Goal: Information Seeking & Learning: Compare options

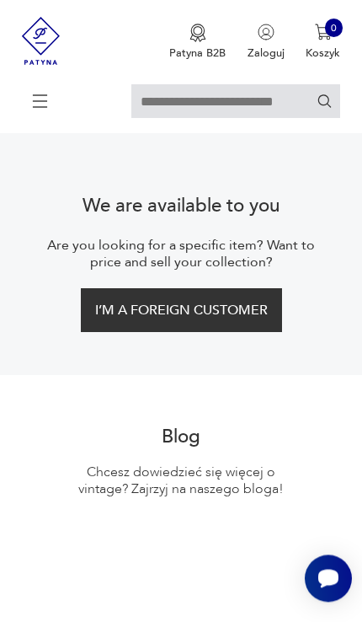
scroll to position [3763, 0]
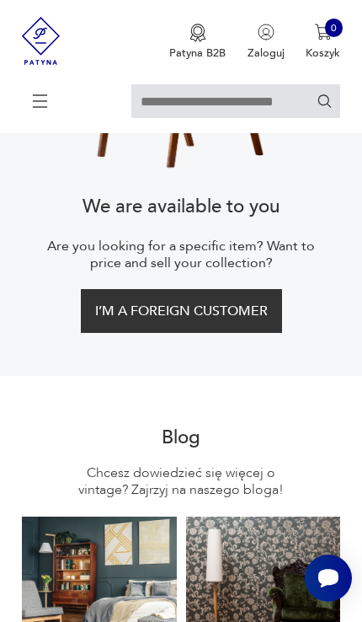
click at [33, 108] on icon at bounding box center [40, 101] width 59 height 59
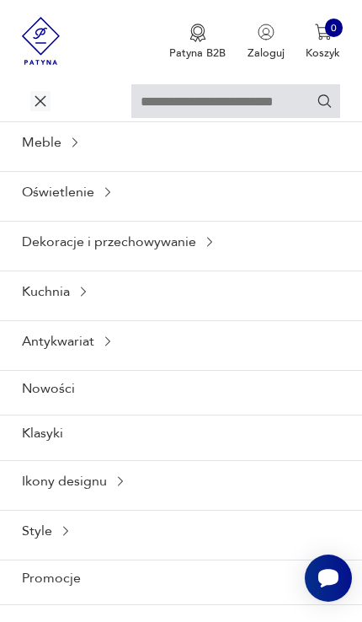
click at [150, 104] on input "text" at bounding box center [235, 101] width 209 height 34
click at [332, 104] on icon "Szukaj" at bounding box center [325, 101] width 16 height 16
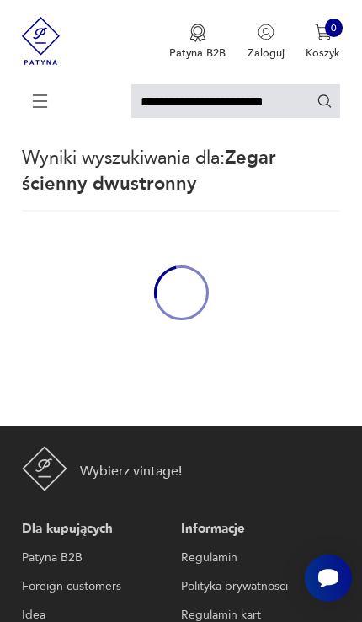
scroll to position [34, 0]
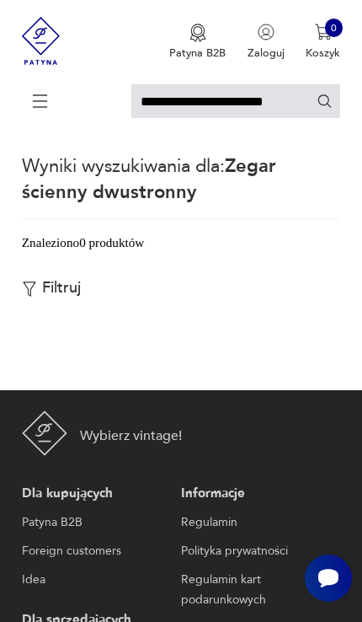
click at [286, 110] on input "**********" at bounding box center [235, 101] width 209 height 34
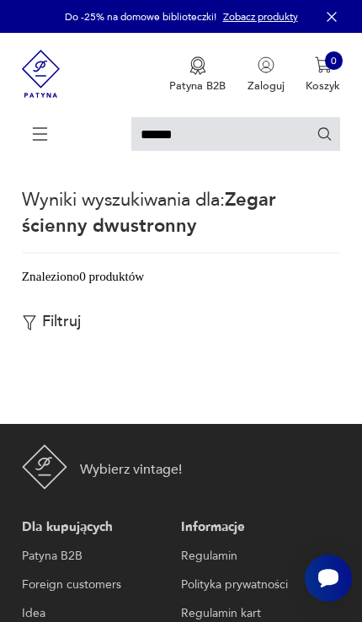
type input "*****"
click at [324, 137] on icon "Szukaj" at bounding box center [325, 134] width 16 height 16
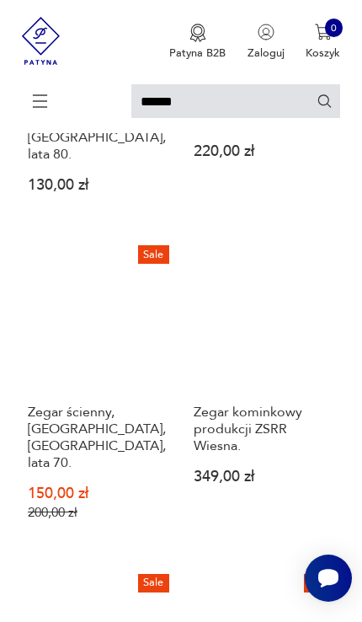
scroll to position [763, 0]
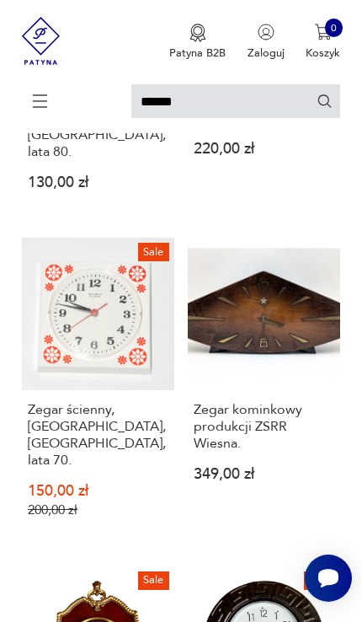
click at [292, 323] on link "Zegar kominkowy produkcji ZSRR Wiesna. 349,00 zł" at bounding box center [264, 391] width 153 height 307
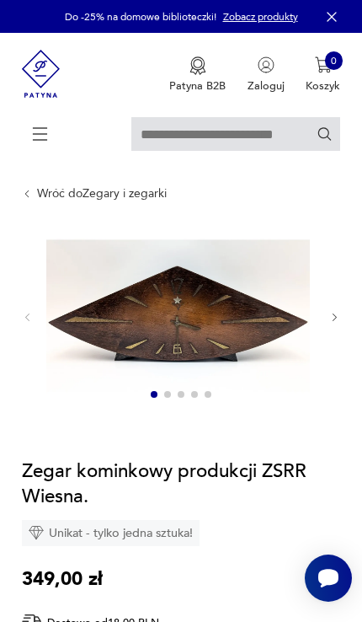
click at [336, 319] on div at bounding box center [181, 318] width 319 height 180
click at [333, 324] on icon "button" at bounding box center [336, 318] width 12 height 12
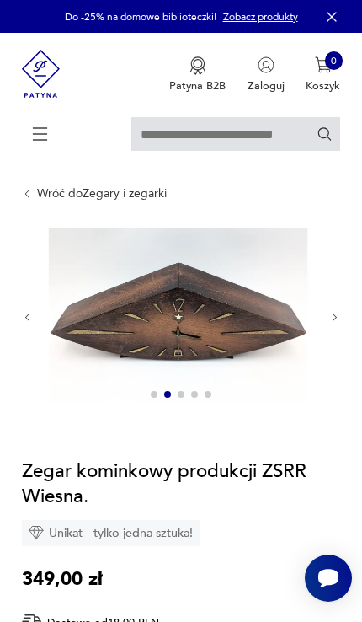
click at [336, 324] on icon "button" at bounding box center [336, 318] width 12 height 12
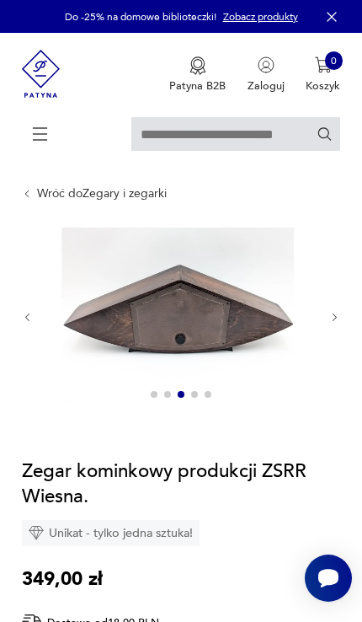
click at [330, 324] on icon "button" at bounding box center [336, 318] width 12 height 12
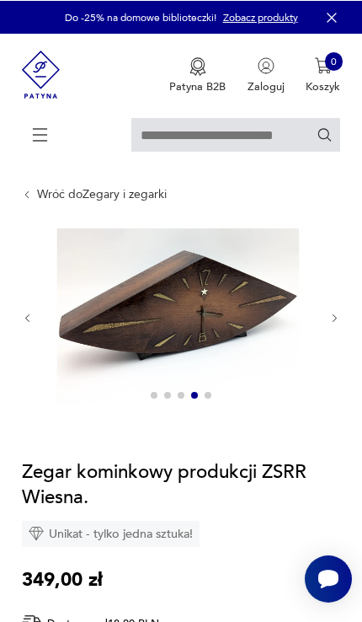
type input "*****"
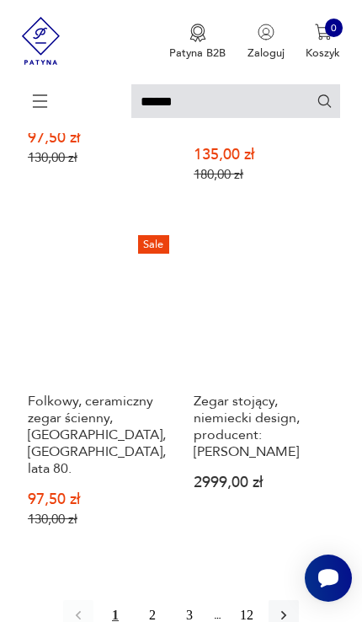
scroll to position [2480, 0]
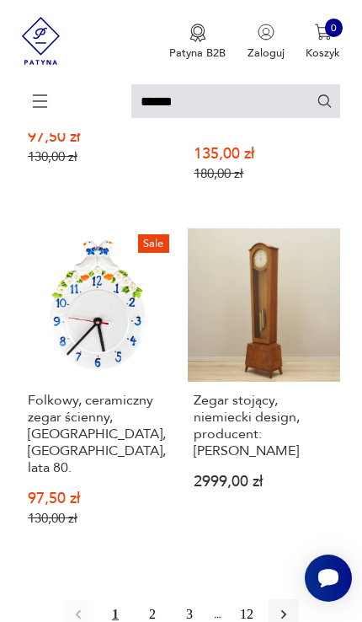
click at [152, 605] on button "2" at bounding box center [152, 614] width 30 height 30
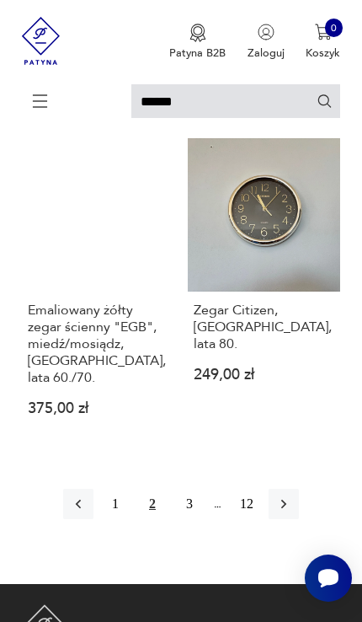
scroll to position [2497, 0]
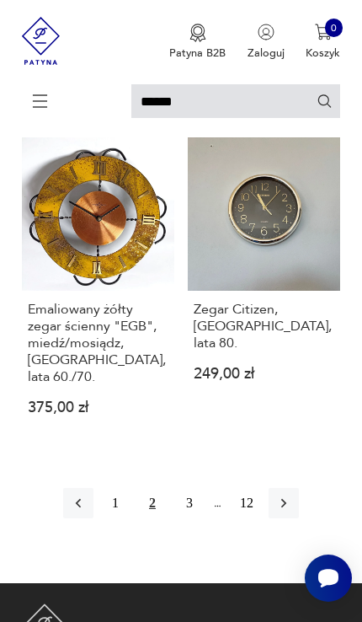
click at [193, 518] on button "3" at bounding box center [189, 503] width 30 height 30
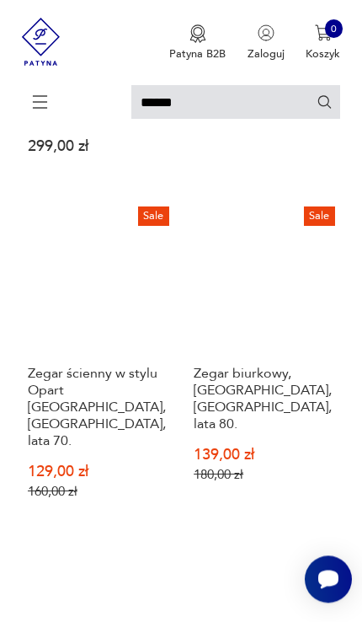
scroll to position [2056, 0]
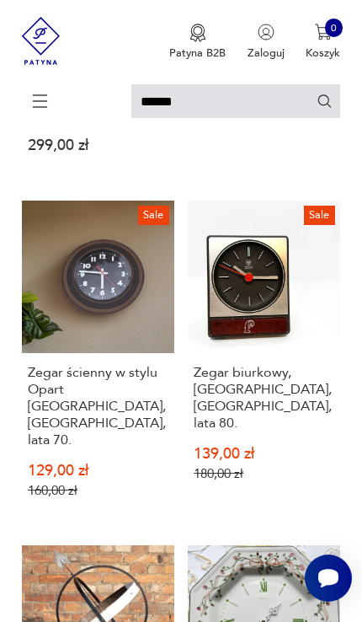
click at [271, 297] on link "Sale Zegar biurkowy, Aachen, Niemcy, lata 80. 139,00 zł 180,00 zł" at bounding box center [264, 363] width 153 height 324
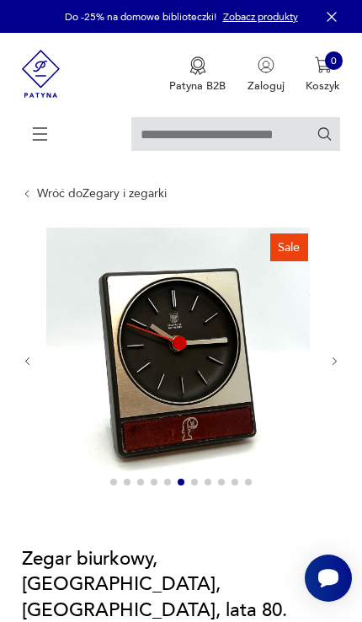
type input "*****"
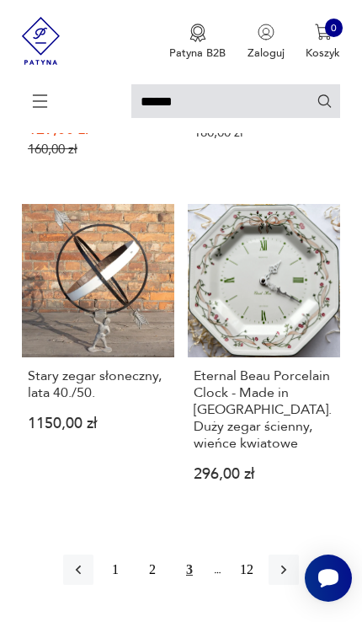
scroll to position [2425, 0]
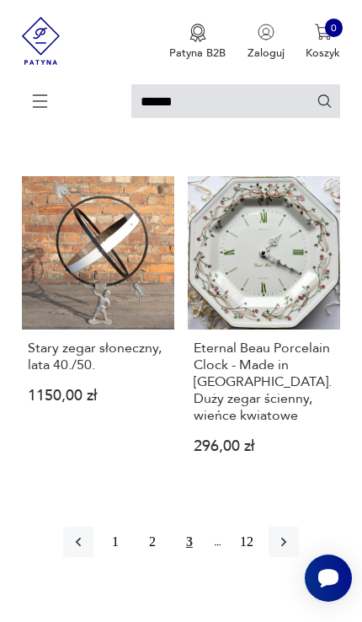
click at [292, 550] on icon "button" at bounding box center [284, 541] width 17 height 17
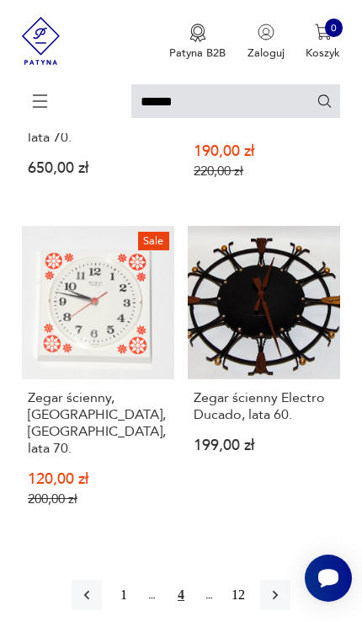
scroll to position [2413, 0]
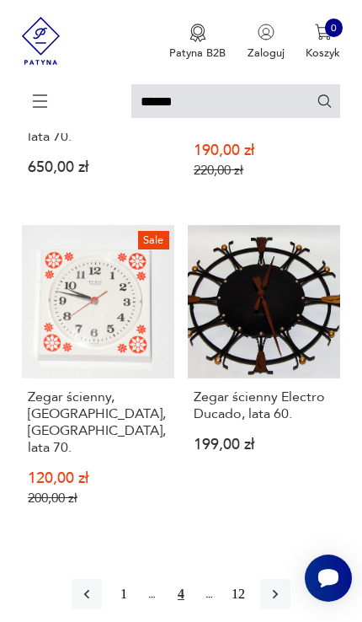
click at [278, 590] on icon "button" at bounding box center [275, 594] width 5 height 9
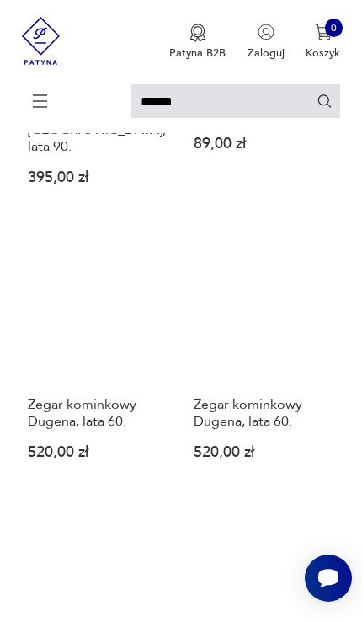
scroll to position [723, 0]
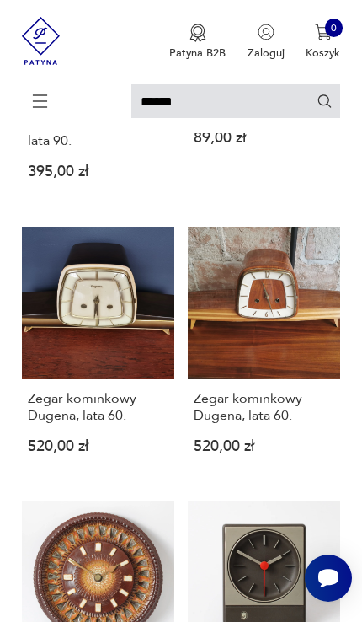
click at [272, 322] on link "Zegar kominkowy Dugena, lata 60. 520,00 zł" at bounding box center [264, 353] width 153 height 253
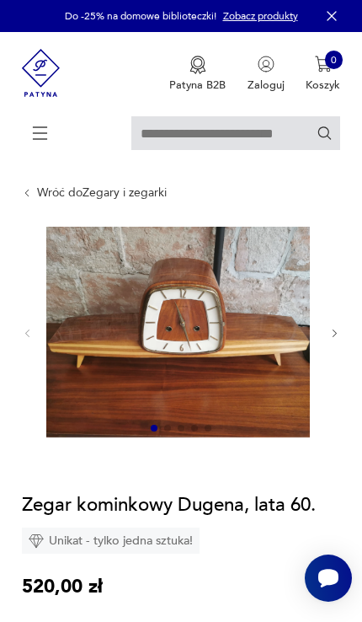
scroll to position [5, 0]
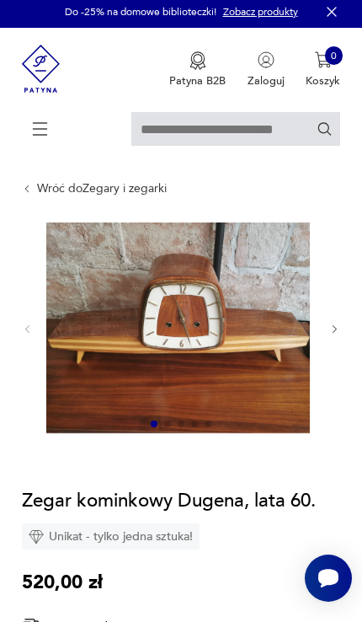
click at [336, 335] on icon "button" at bounding box center [336, 330] width 12 height 12
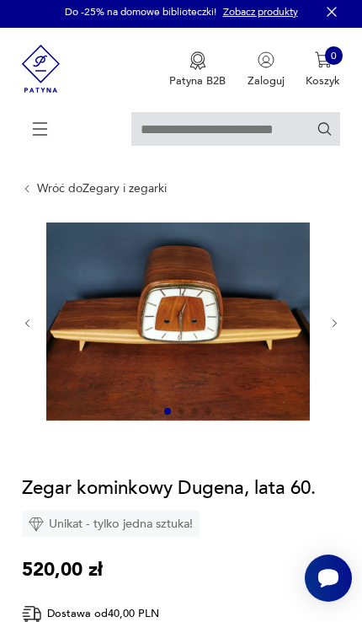
click at [332, 330] on button "button" at bounding box center [336, 323] width 12 height 13
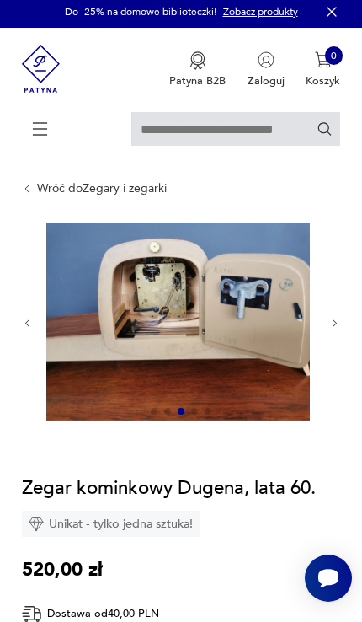
click at [339, 330] on icon "button" at bounding box center [336, 324] width 12 height 12
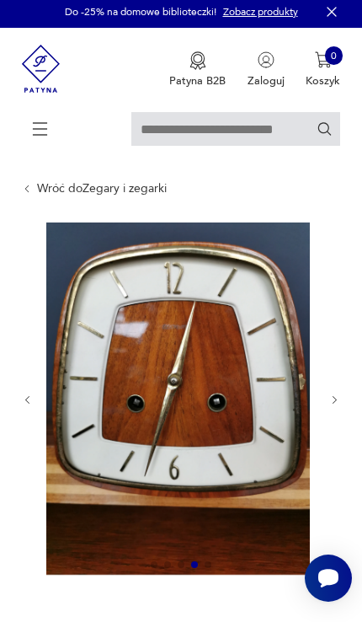
click at [337, 407] on button "button" at bounding box center [336, 400] width 12 height 13
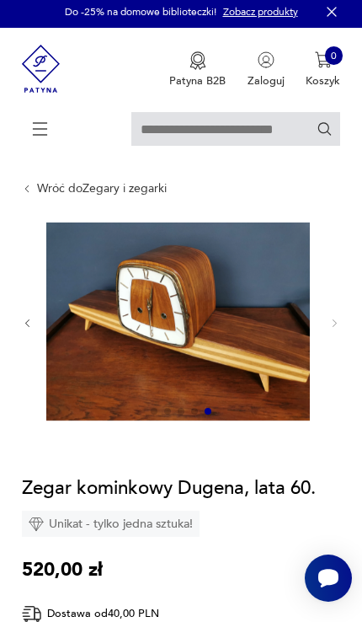
click at [334, 414] on div at bounding box center [181, 322] width 319 height 201
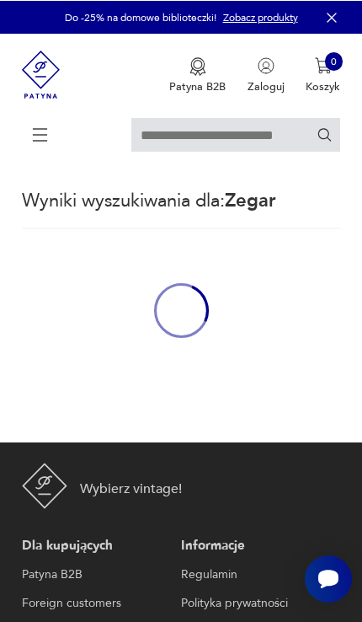
type input "*****"
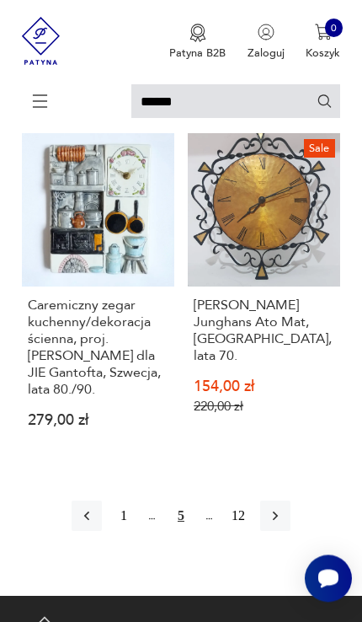
click at [284, 524] on icon "button" at bounding box center [275, 515] width 17 height 17
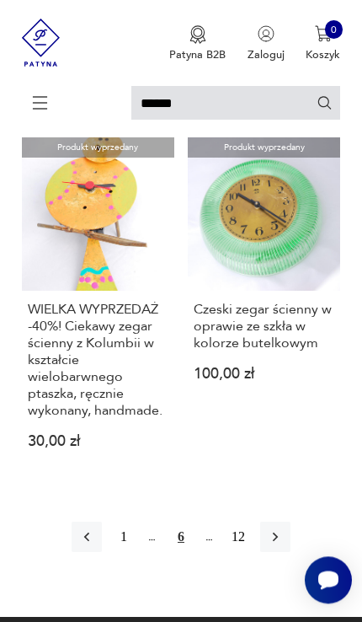
scroll to position [2359, 0]
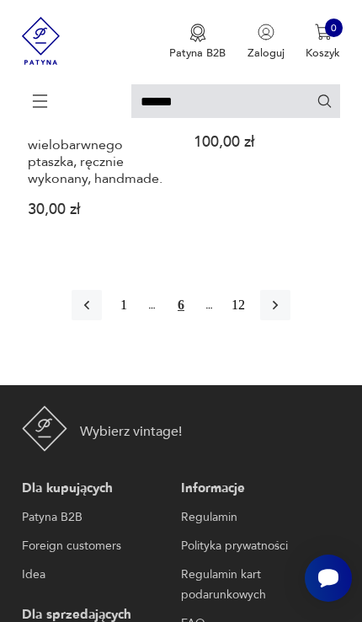
click at [291, 320] on button "button" at bounding box center [275, 305] width 30 height 30
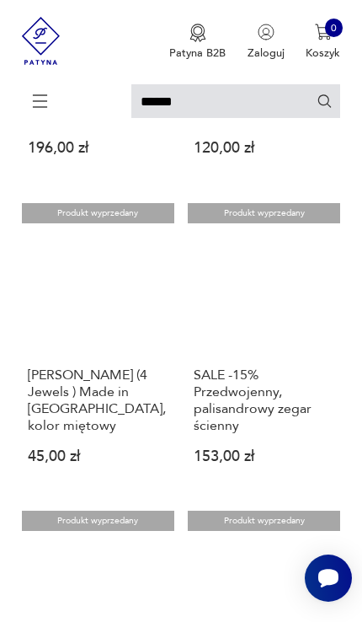
scroll to position [1280, 0]
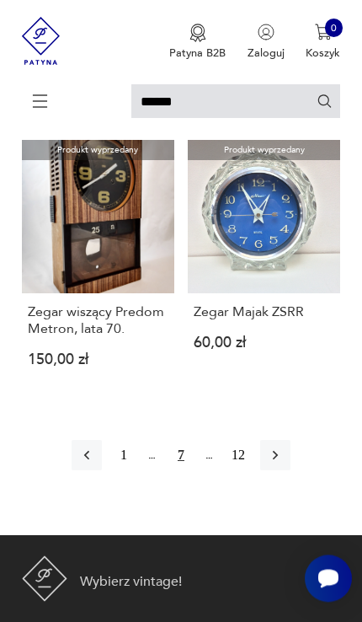
click at [284, 464] on icon "button" at bounding box center [275, 455] width 17 height 17
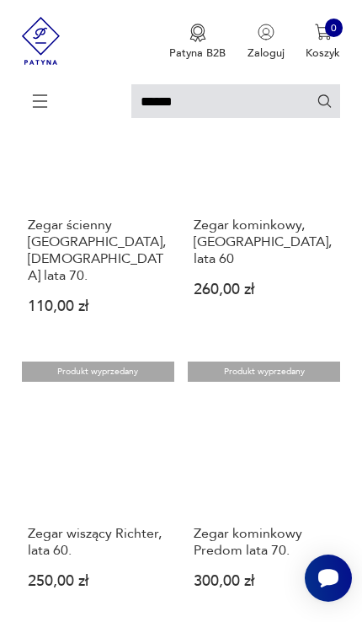
scroll to position [1188, 0]
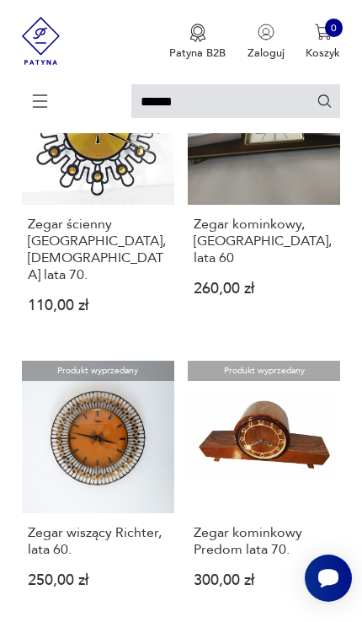
click at [271, 558] on h3 "Zegar kominkowy Predom lata 70." at bounding box center [264, 541] width 141 height 34
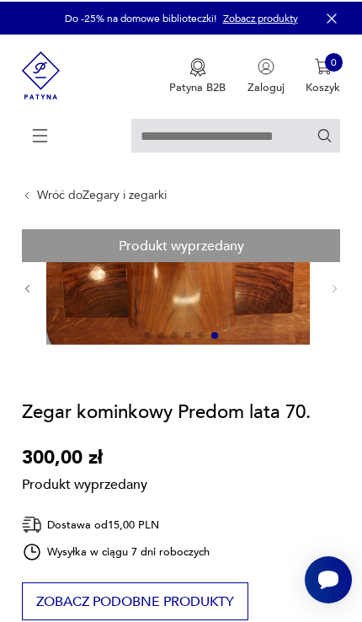
type input "*****"
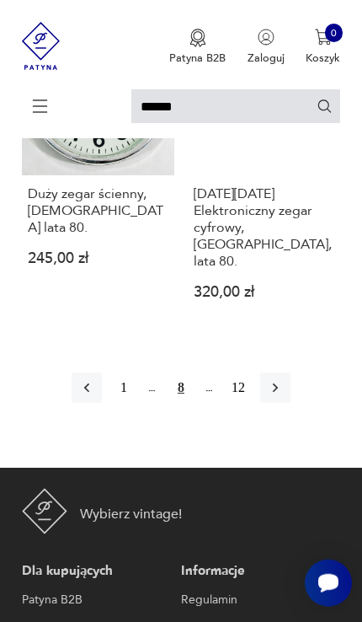
scroll to position [2389, 0]
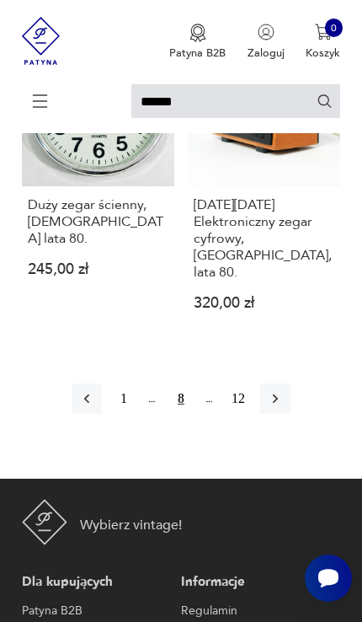
click at [291, 414] on button "button" at bounding box center [275, 398] width 30 height 30
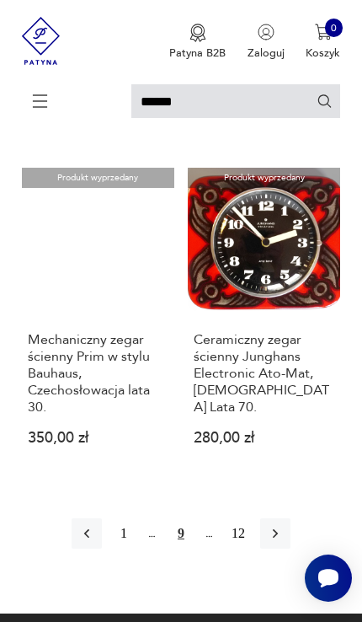
scroll to position [2373, 0]
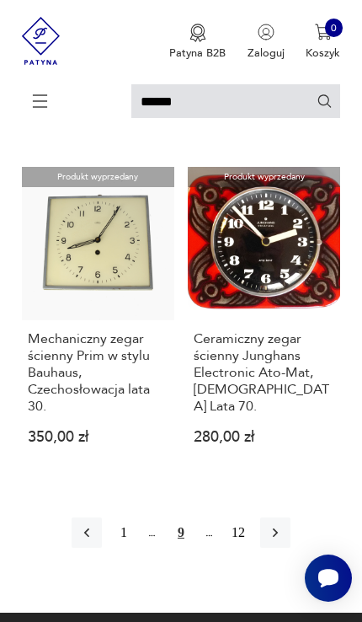
click at [284, 541] on icon "button" at bounding box center [275, 532] width 17 height 17
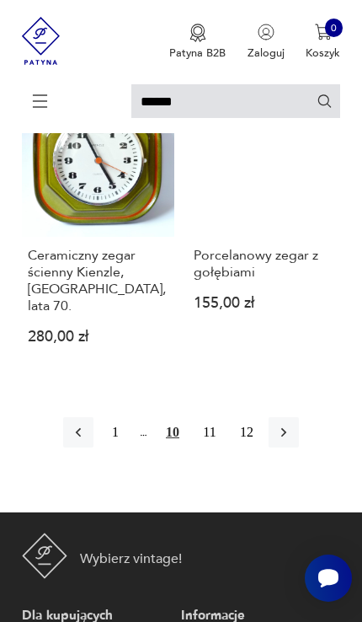
scroll to position [2424, 0]
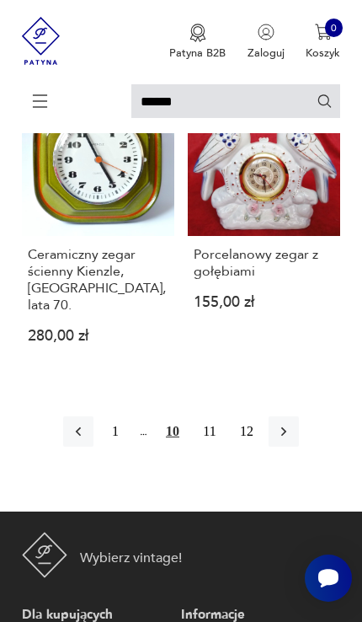
click at [299, 447] on button "button" at bounding box center [284, 431] width 30 height 30
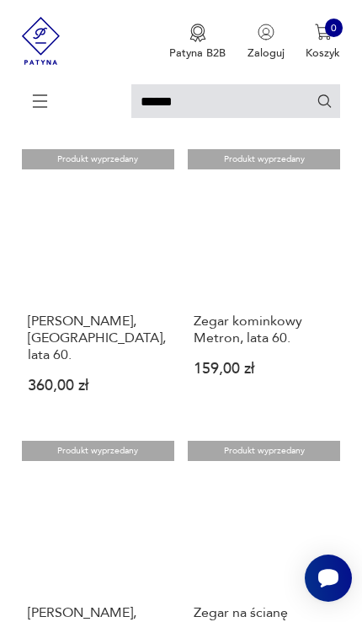
scroll to position [528, 0]
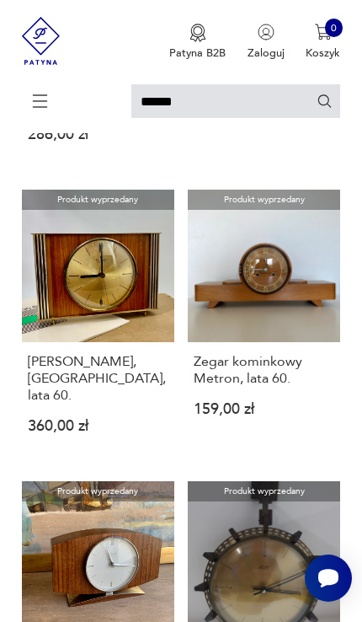
click at [212, 387] on h3 "Zegar kominkowy Metron, lata 60." at bounding box center [264, 370] width 141 height 34
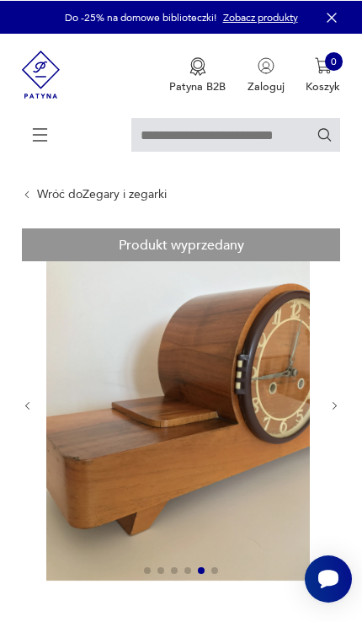
type input "*****"
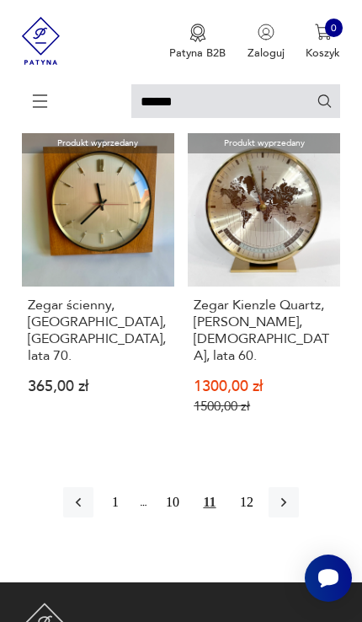
click at [292, 511] on icon "button" at bounding box center [284, 502] width 17 height 17
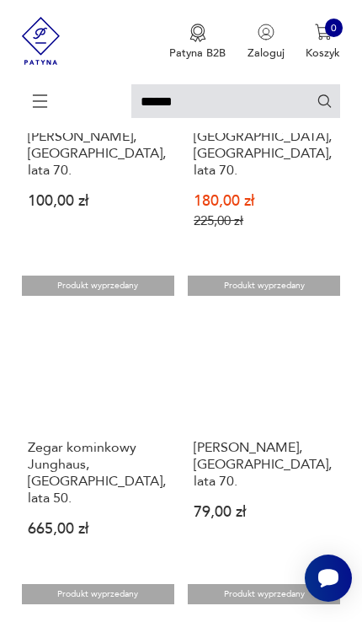
scroll to position [1702, 0]
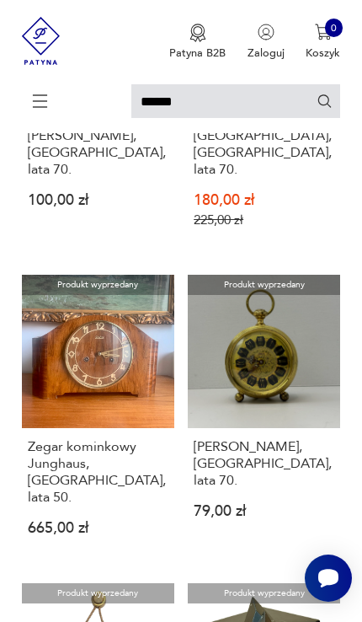
click at [29, 506] on h3 "Zegar kominkowy Junghaus, Niemcy, lata 50." at bounding box center [98, 471] width 141 height 67
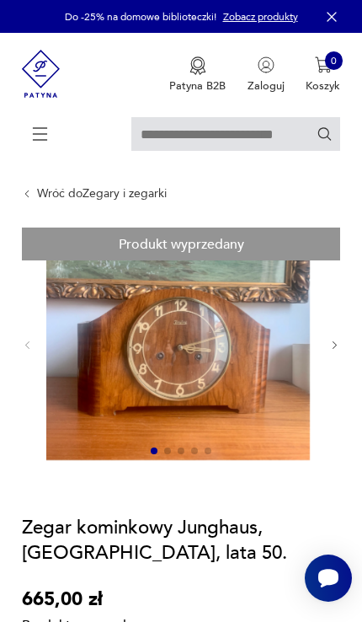
click at [335, 351] on icon "button" at bounding box center [336, 346] width 12 height 12
click at [331, 351] on icon "button" at bounding box center [336, 346] width 12 height 12
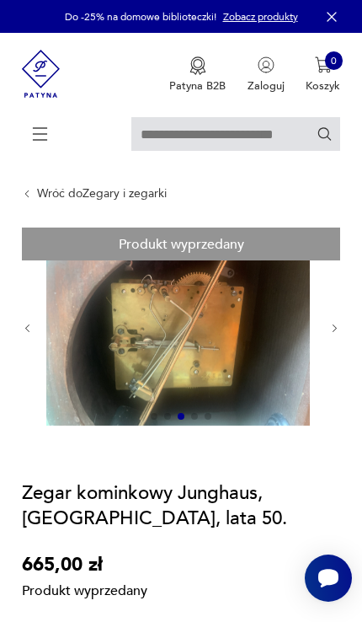
click at [332, 363] on div at bounding box center [181, 328] width 319 height 201
click at [310, 349] on img at bounding box center [178, 327] width 264 height 198
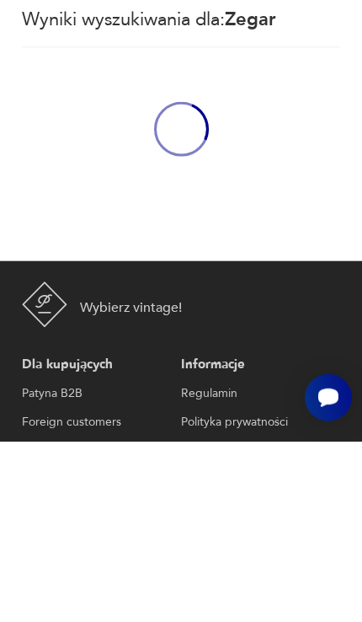
type input "*****"
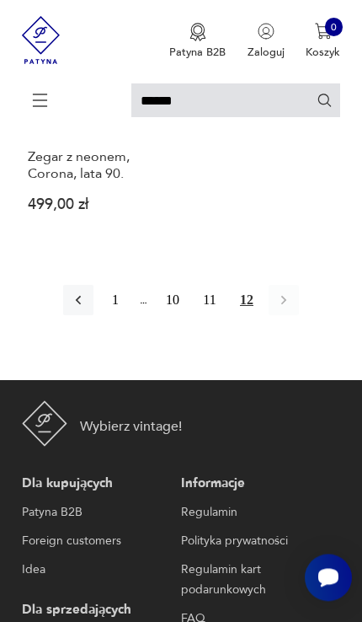
scroll to position [2644, 0]
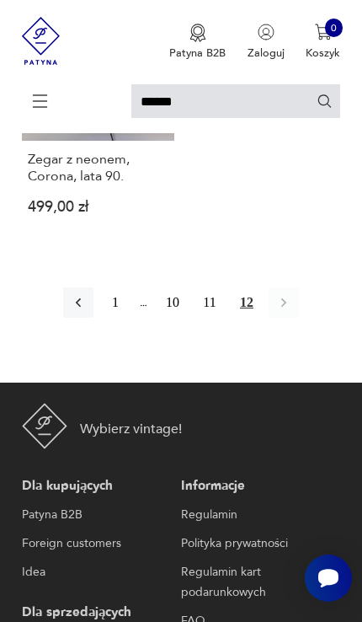
click at [190, 40] on img "button" at bounding box center [198, 33] width 17 height 19
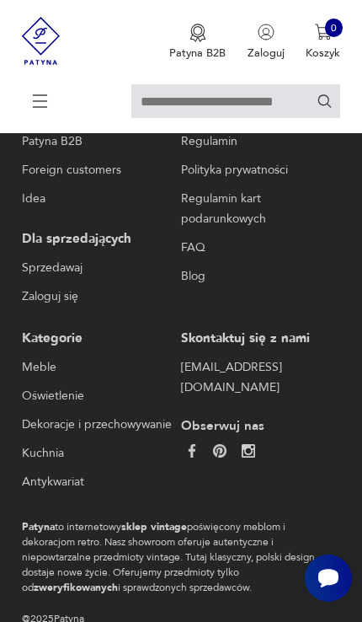
scroll to position [1483, 0]
click at [40, 405] on link "Oświetlenie" at bounding box center [98, 395] width 153 height 20
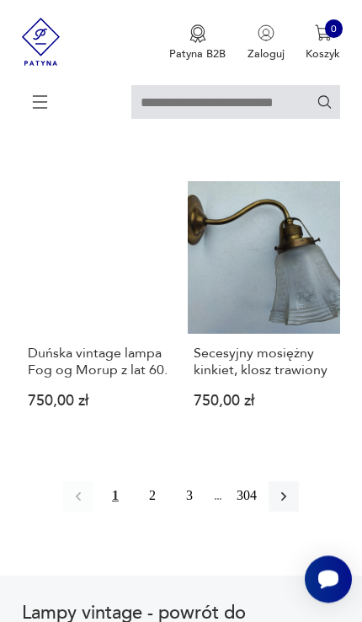
scroll to position [2574, 0]
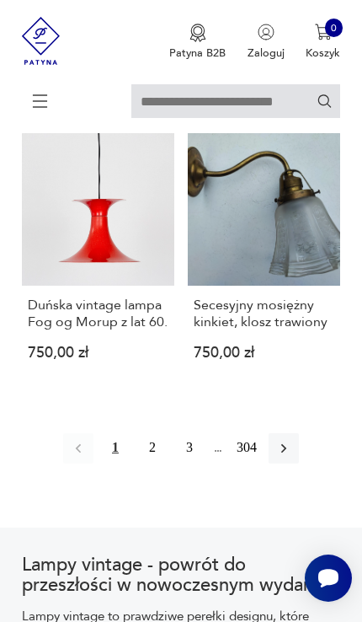
click at [292, 457] on icon "button" at bounding box center [284, 448] width 17 height 17
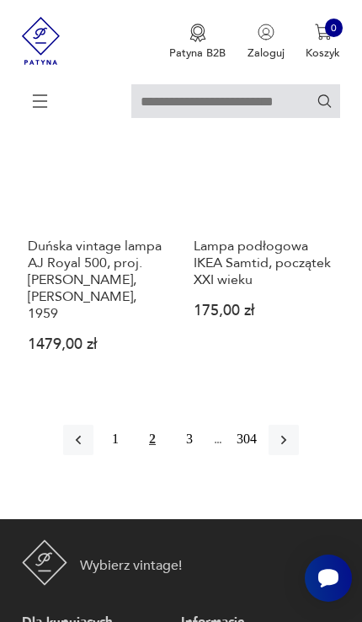
scroll to position [2738, 0]
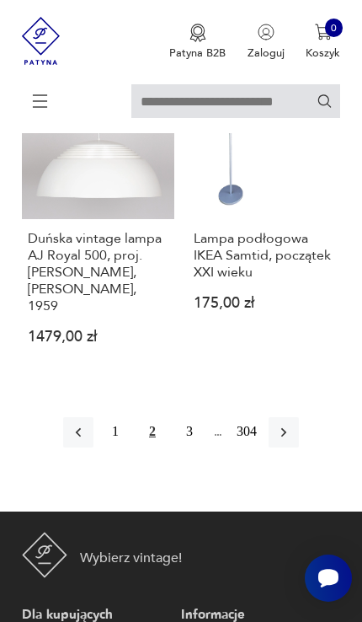
click at [299, 448] on button "button" at bounding box center [284, 432] width 30 height 30
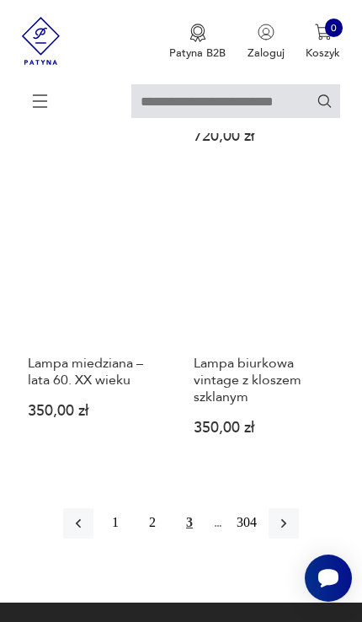
scroll to position [2530, 0]
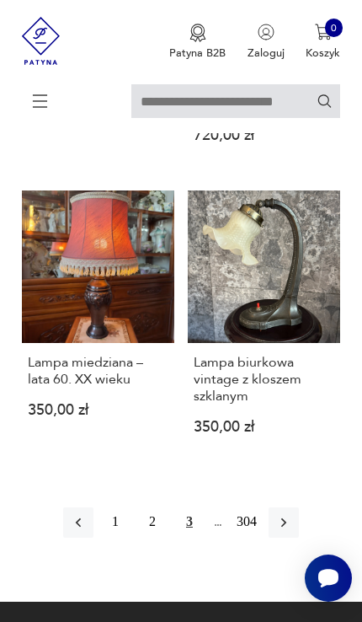
click at [292, 531] on icon "button" at bounding box center [284, 522] width 17 height 17
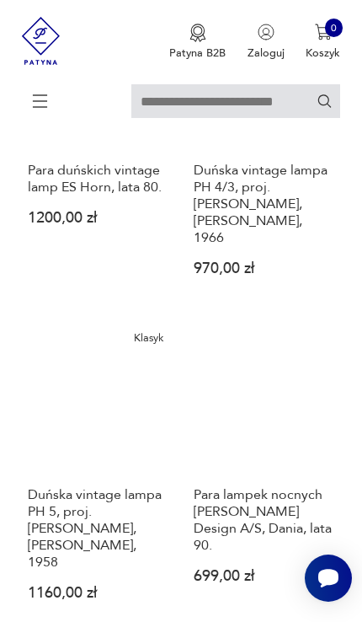
scroll to position [1216, 0]
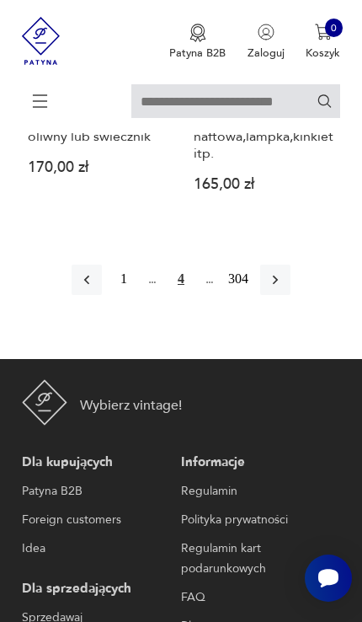
click at [284, 288] on icon "button" at bounding box center [275, 279] width 17 height 17
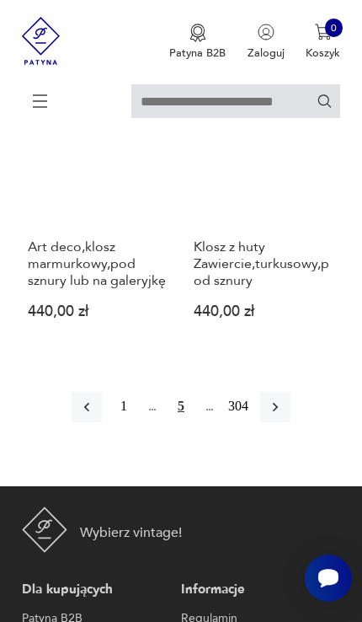
scroll to position [2614, 0]
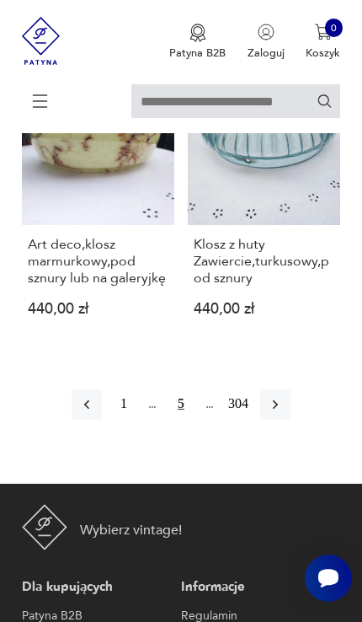
click at [284, 413] on icon "button" at bounding box center [275, 404] width 17 height 17
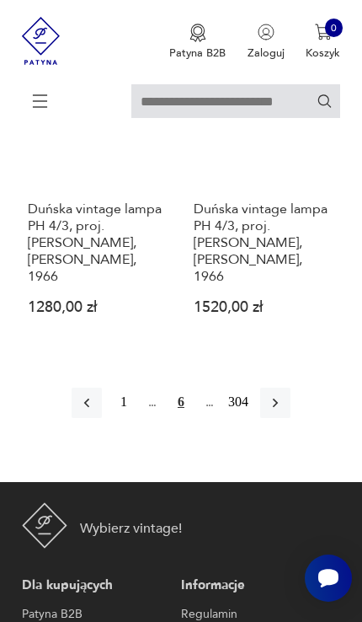
scroll to position [2715, 0]
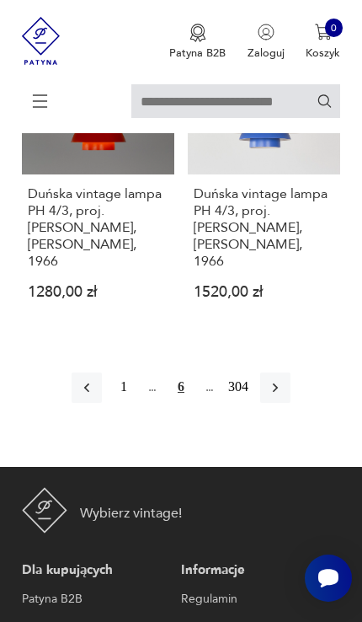
click at [284, 396] on icon "button" at bounding box center [275, 387] width 17 height 17
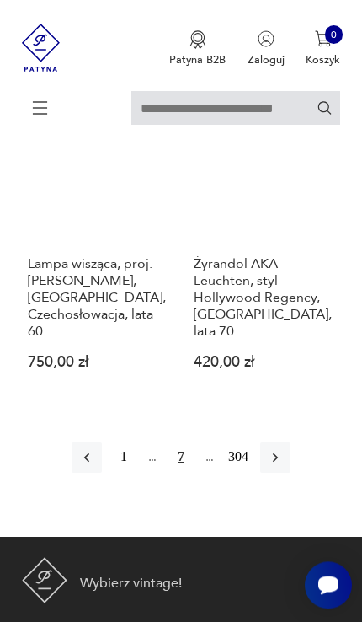
scroll to position [2836, 0]
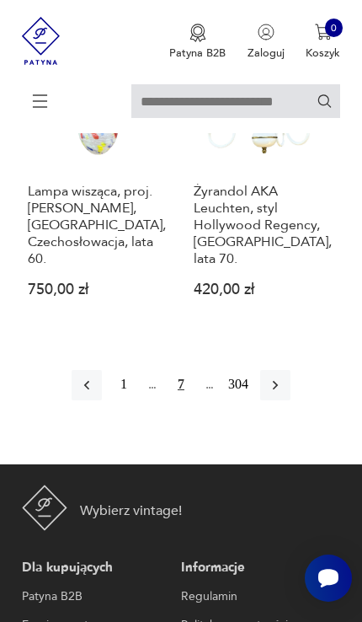
click at [291, 400] on button "button" at bounding box center [275, 385] width 30 height 30
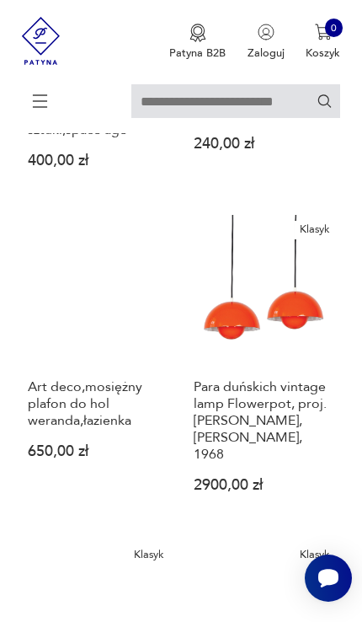
scroll to position [691, 0]
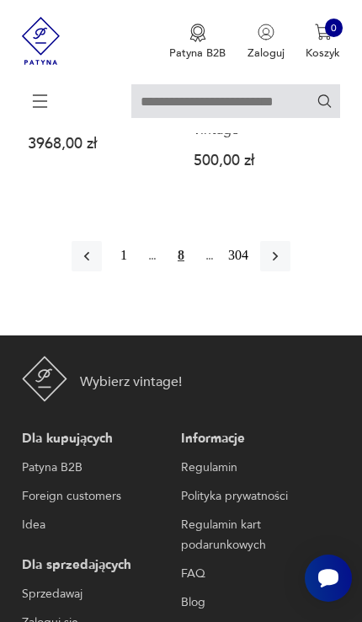
click at [284, 265] on icon "button" at bounding box center [275, 256] width 17 height 17
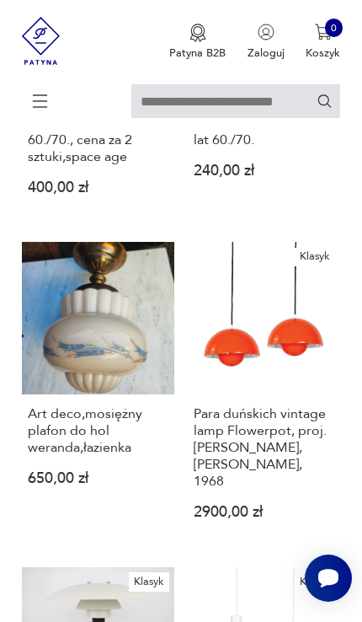
scroll to position [303, 0]
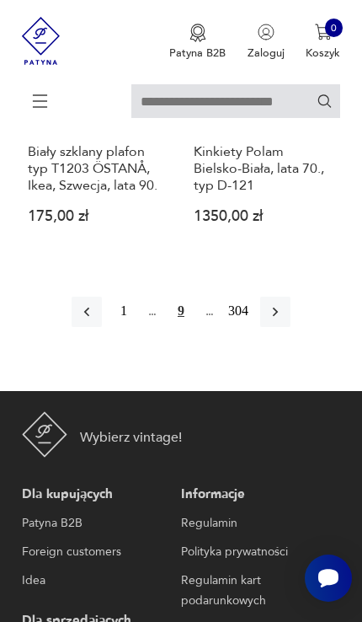
click at [284, 320] on icon "button" at bounding box center [275, 311] width 17 height 17
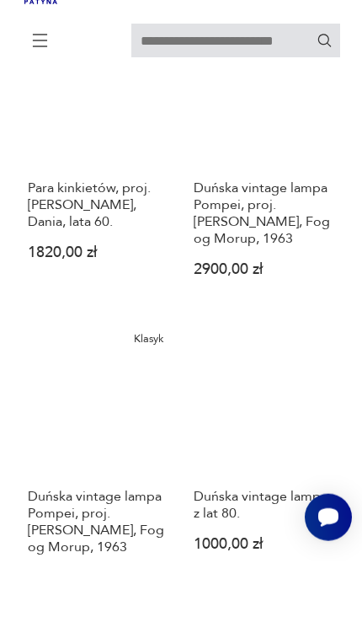
scroll to position [303, 0]
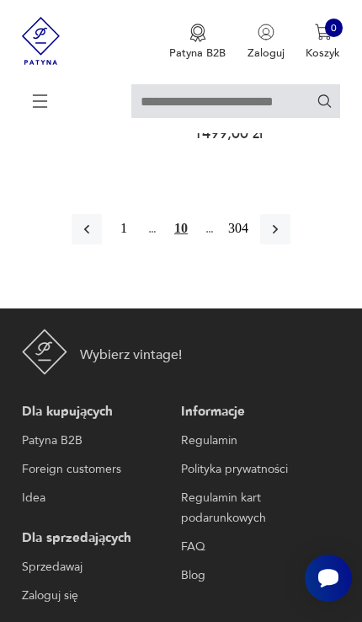
click at [291, 244] on button "button" at bounding box center [275, 229] width 30 height 30
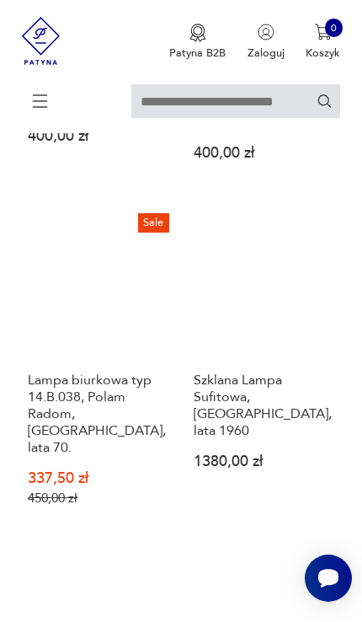
scroll to position [1023, 0]
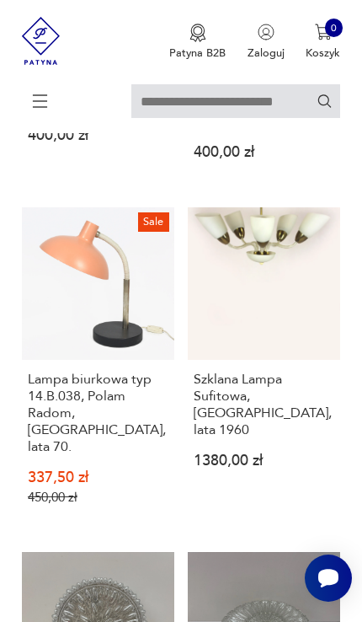
click at [118, 440] on h3 "Lampa biurkowa typ 14.B.038, Polam Radom, Polska, lata 70." at bounding box center [98, 413] width 141 height 84
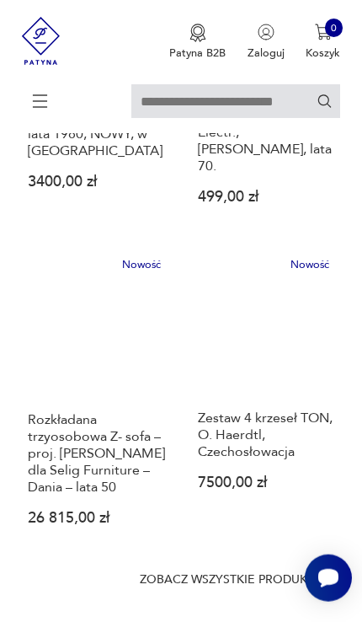
scroll to position [1003, 0]
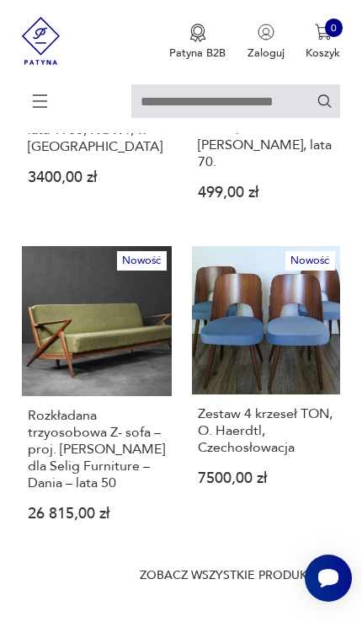
click at [41, 455] on p "Rozkładana trzyosobowa Z- sofa – proj. [PERSON_NAME] dla Selig Furniture – Dani…" at bounding box center [97, 449] width 138 height 84
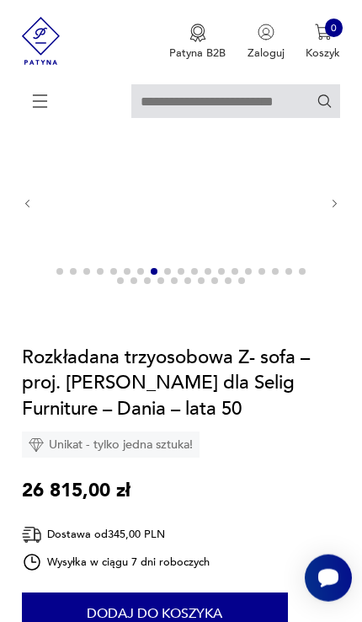
scroll to position [102, 0]
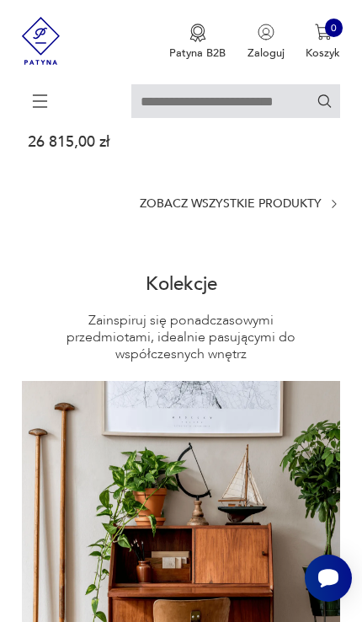
click at [275, 210] on p "Zobacz wszystkie produkty" at bounding box center [231, 204] width 182 height 11
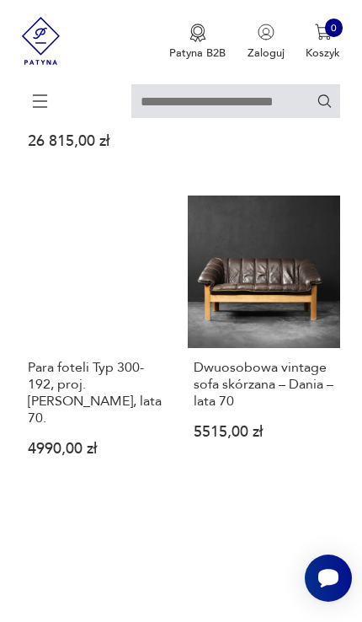
scroll to position [844, 0]
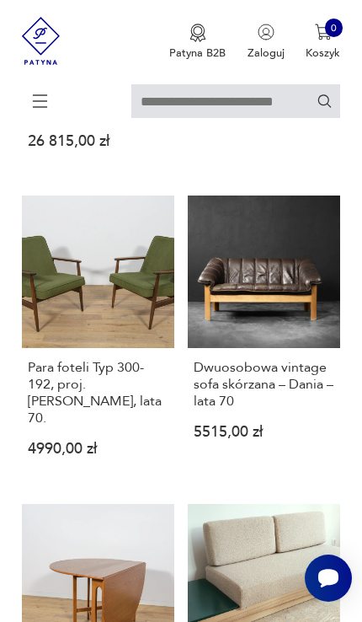
click at [37, 404] on h3 "Para foteli Typ 300-192, proj. [PERSON_NAME], lata 70." at bounding box center [98, 392] width 141 height 67
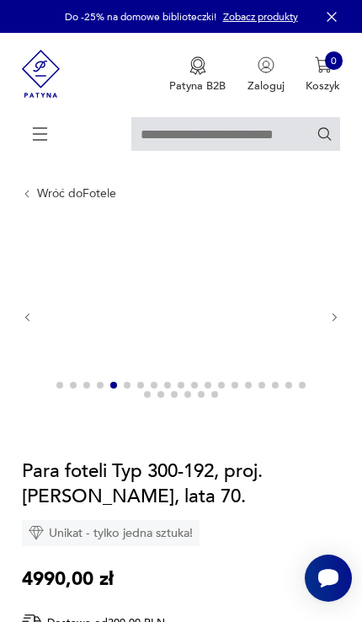
click at [244, 353] on img at bounding box center [178, 316] width 264 height 176
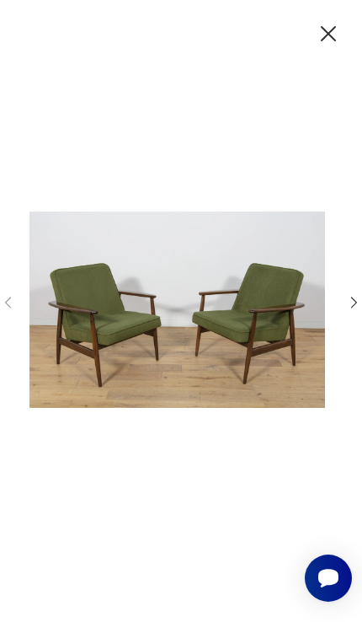
click at [348, 315] on div at bounding box center [181, 311] width 362 height 500
click at [346, 307] on icon "button" at bounding box center [354, 303] width 16 height 16
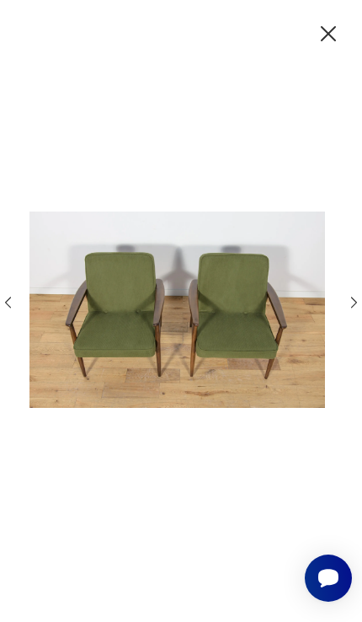
click at [351, 303] on icon "button" at bounding box center [354, 303] width 16 height 16
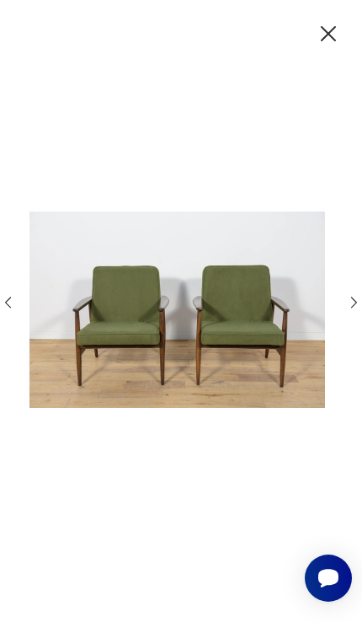
click at [348, 311] on icon "button" at bounding box center [354, 303] width 16 height 16
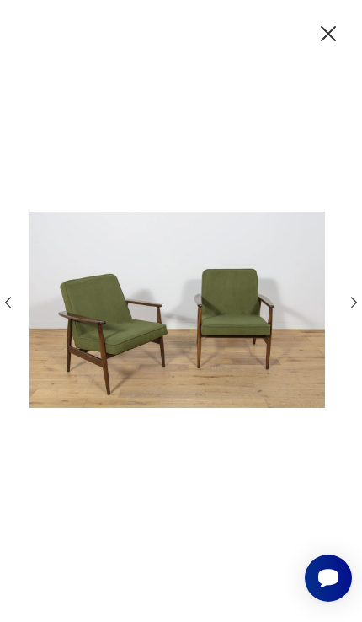
click at [346, 309] on icon "button" at bounding box center [354, 303] width 16 height 16
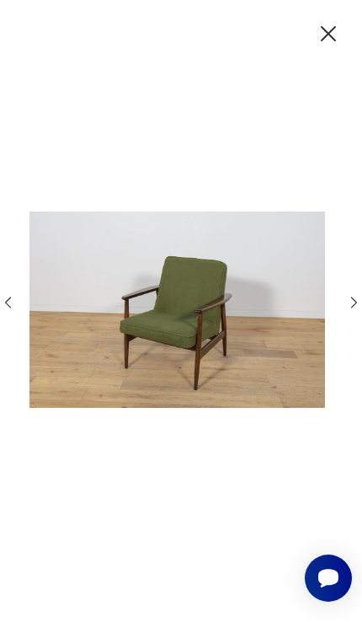
click at [352, 311] on icon "button" at bounding box center [354, 303] width 16 height 16
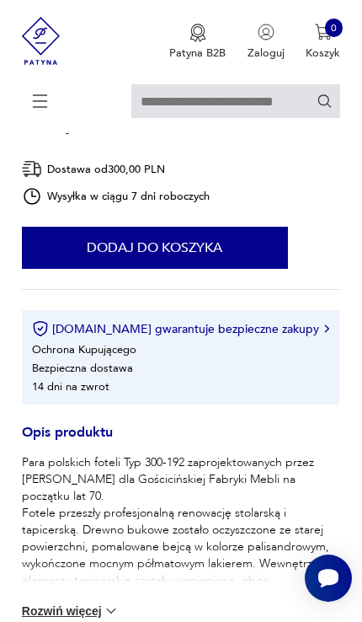
scroll to position [457, 0]
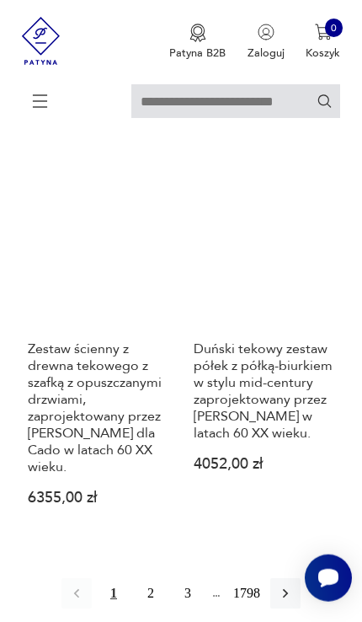
scroll to position [2522, 0]
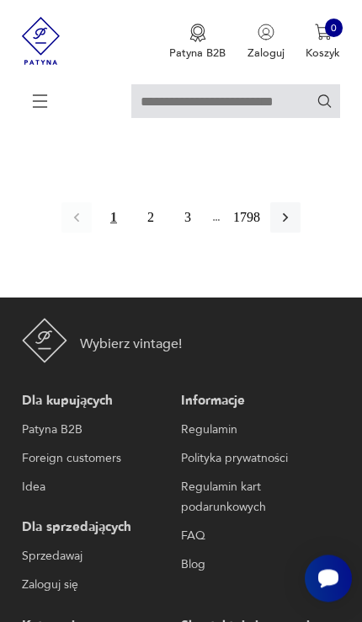
click at [294, 226] on icon "button" at bounding box center [285, 217] width 17 height 17
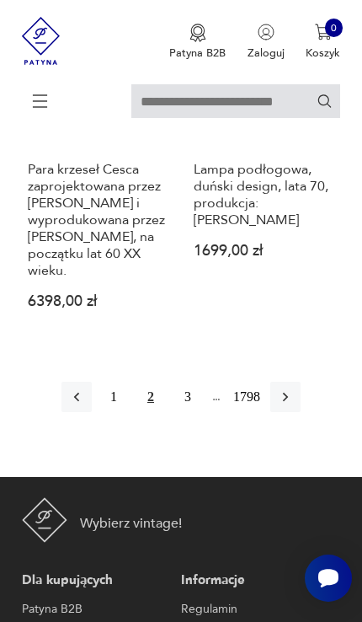
scroll to position [2726, 0]
